Goal: Find specific page/section: Find specific page/section

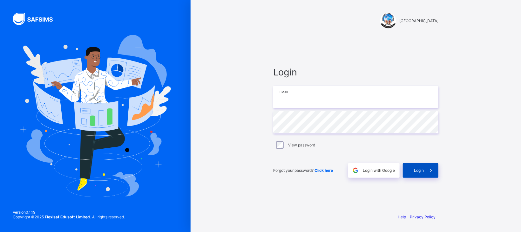
type input "**********"
click at [427, 169] on icon at bounding box center [430, 171] width 7 height 6
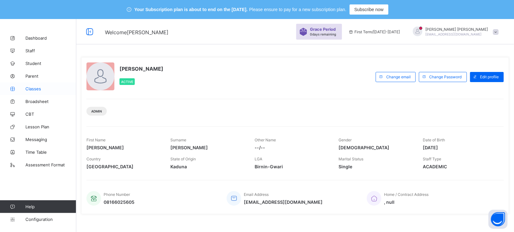
click at [34, 84] on link "Classes" at bounding box center [38, 89] width 76 height 13
